Goal: Find specific fact: Find specific fact

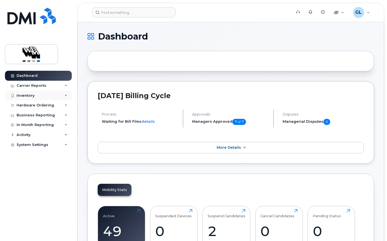
click at [66, 95] on icon at bounding box center [66, 95] width 3 height 3
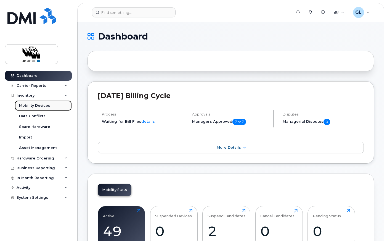
click at [42, 104] on div "Mobility Devices" at bounding box center [34, 105] width 31 height 5
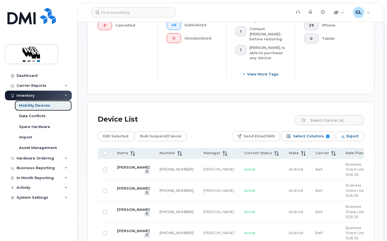
scroll to position [248, 0]
click at [132, 153] on icon at bounding box center [133, 152] width 4 height 4
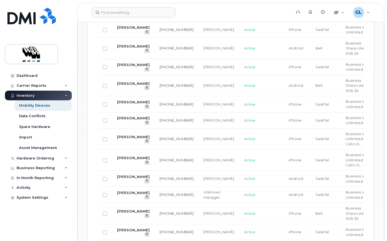
scroll to position [414, 0]
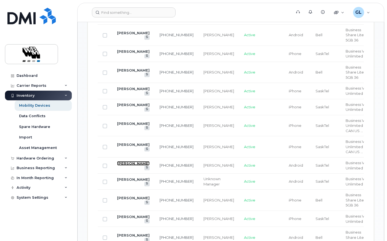
click at [132, 163] on link "[PERSON_NAME]" at bounding box center [133, 163] width 33 height 4
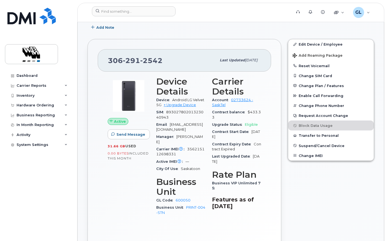
scroll to position [138, 0]
drag, startPoint x: 162, startPoint y: 60, endPoint x: 104, endPoint y: 63, distance: 58.6
click at [104, 63] on div "[PHONE_NUMBER] Last updated [DATE]" at bounding box center [184, 60] width 173 height 22
copy span "[PHONE_NUMBER]"
